Goal: Information Seeking & Learning: Learn about a topic

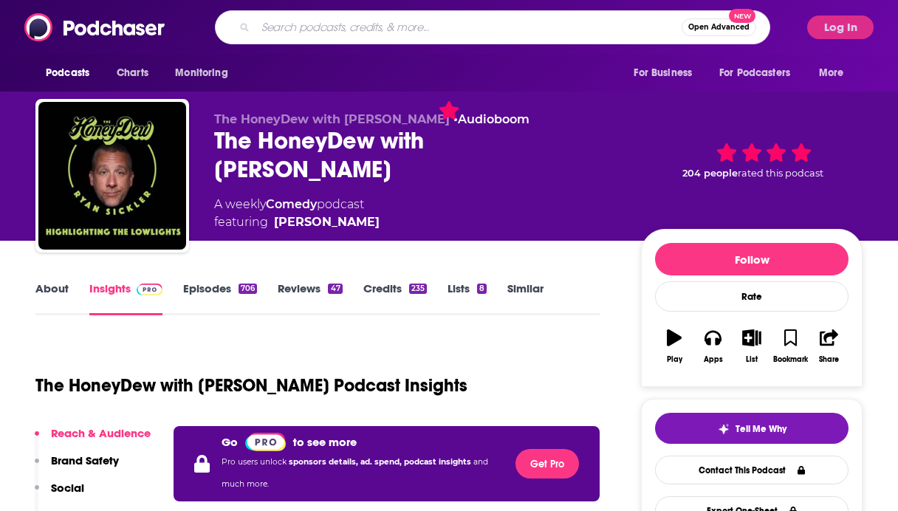
click at [328, 24] on input "Search podcasts, credits, & more..." at bounding box center [469, 28] width 426 height 24
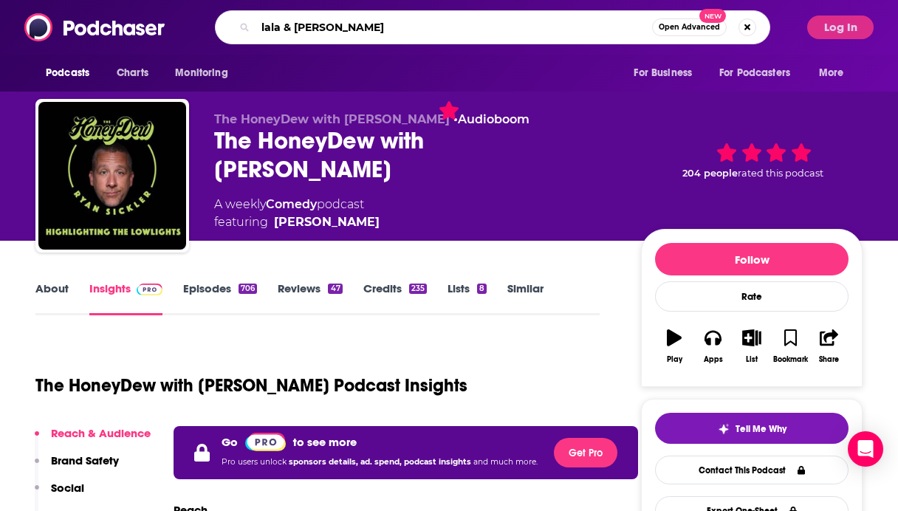
type input "lala & [PERSON_NAME]"
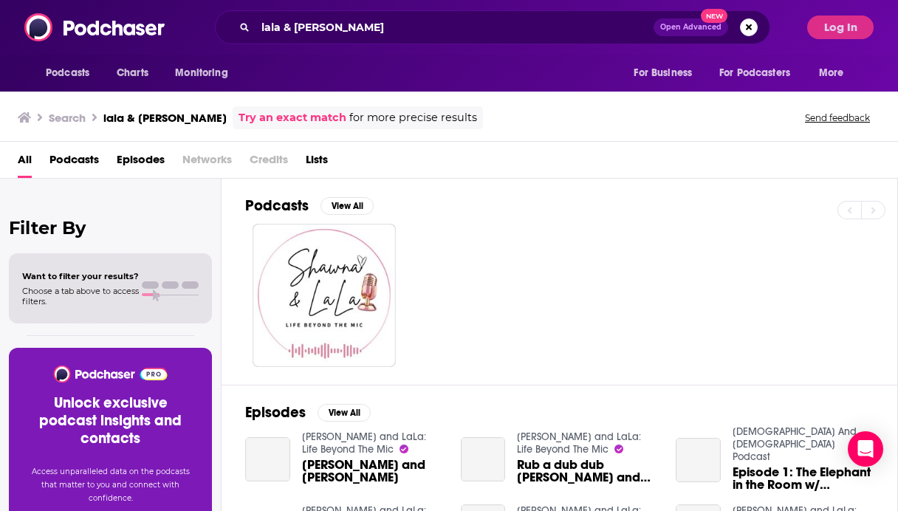
scroll to position [44, 0]
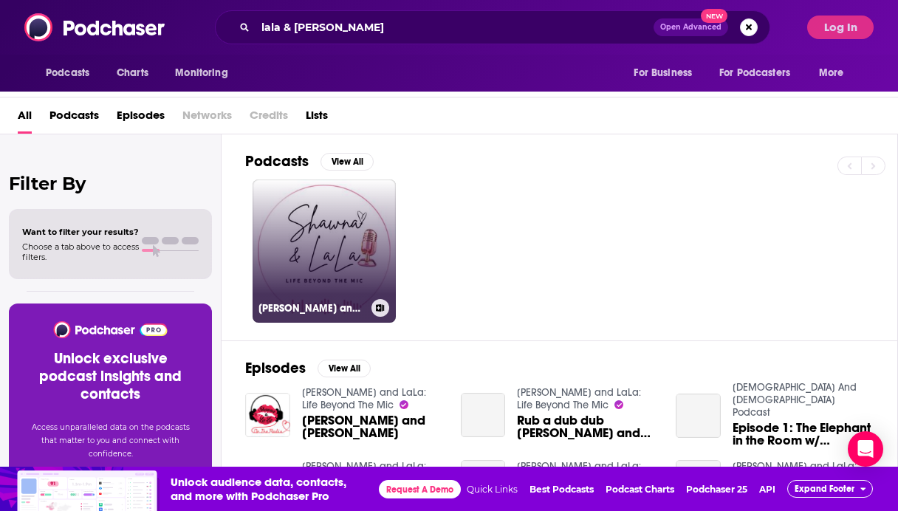
click at [291, 254] on link "[PERSON_NAME] and LaLa: Life Beyond The Mic" at bounding box center [324, 250] width 143 height 143
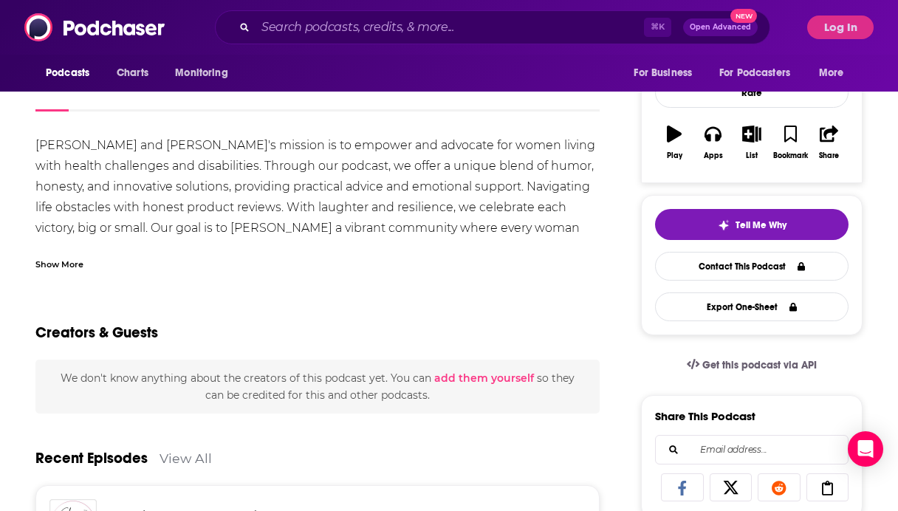
scroll to position [137, 0]
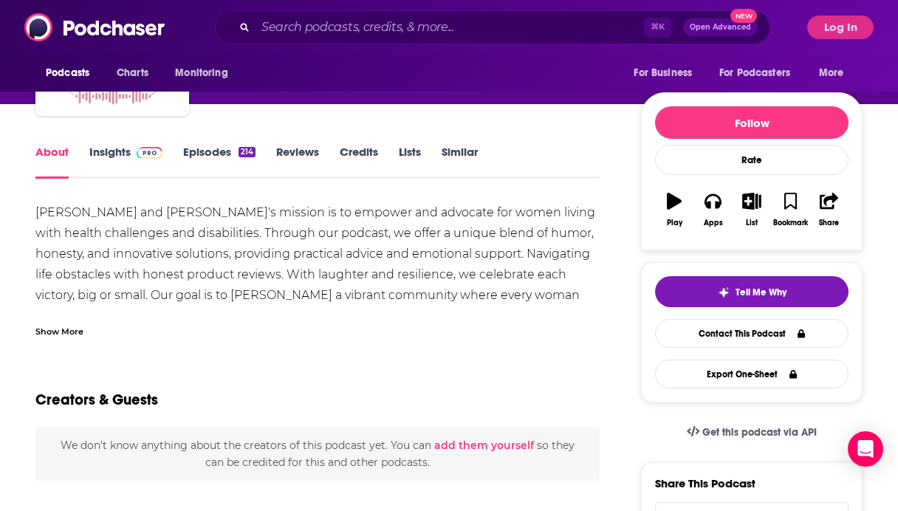
click at [120, 174] on link "Insights" at bounding box center [125, 162] width 73 height 34
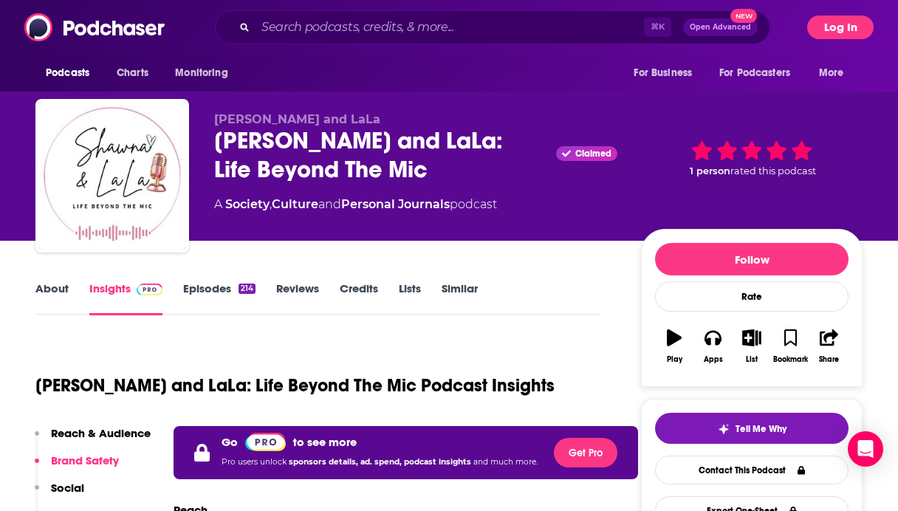
click at [833, 24] on button "Log In" at bounding box center [840, 28] width 66 height 24
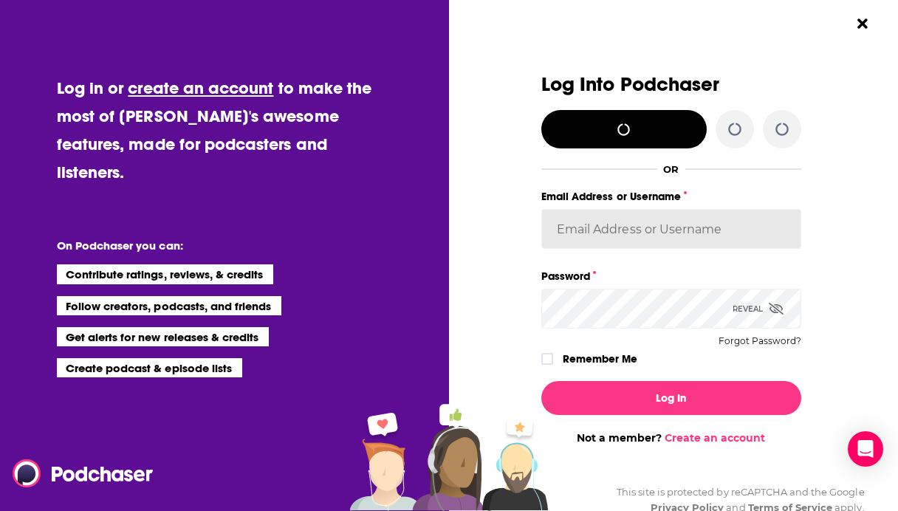
type input "lauren19365"
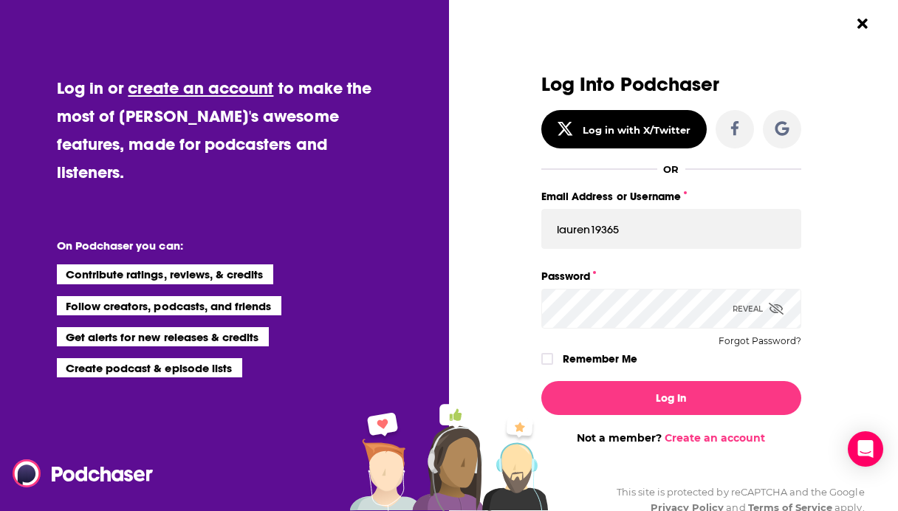
click at [691, 379] on div "Log In Not a member? Create an account" at bounding box center [671, 406] width 260 height 75
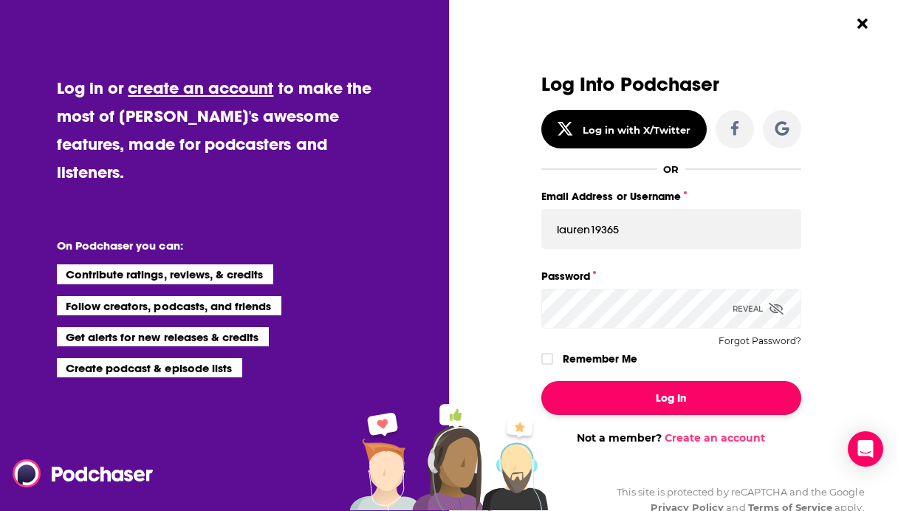
click at [677, 398] on button "Log In" at bounding box center [671, 398] width 260 height 34
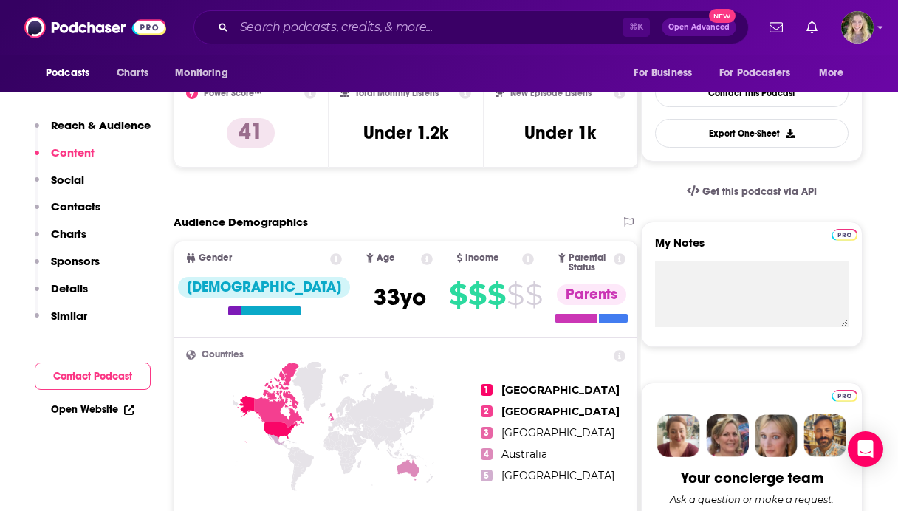
scroll to position [276, 0]
